Goal: Information Seeking & Learning: Find specific fact

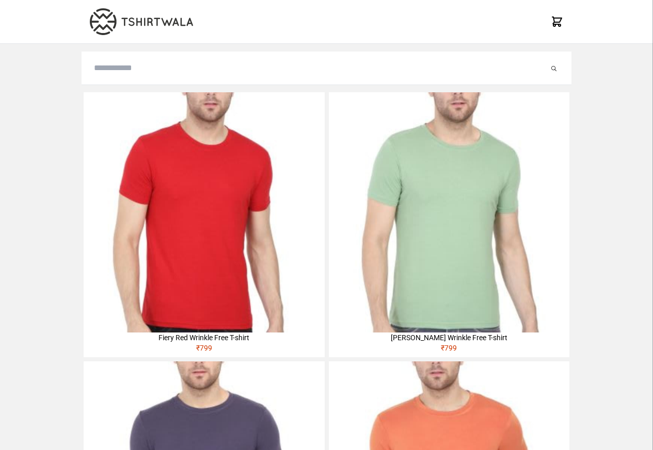
click at [129, 70] on input "search" at bounding box center [321, 68] width 455 height 12
paste input "********"
type input "********"
click at [538, 62] on button "submit" at bounding box center [543, 68] width 10 height 12
